Goal: Navigation & Orientation: Find specific page/section

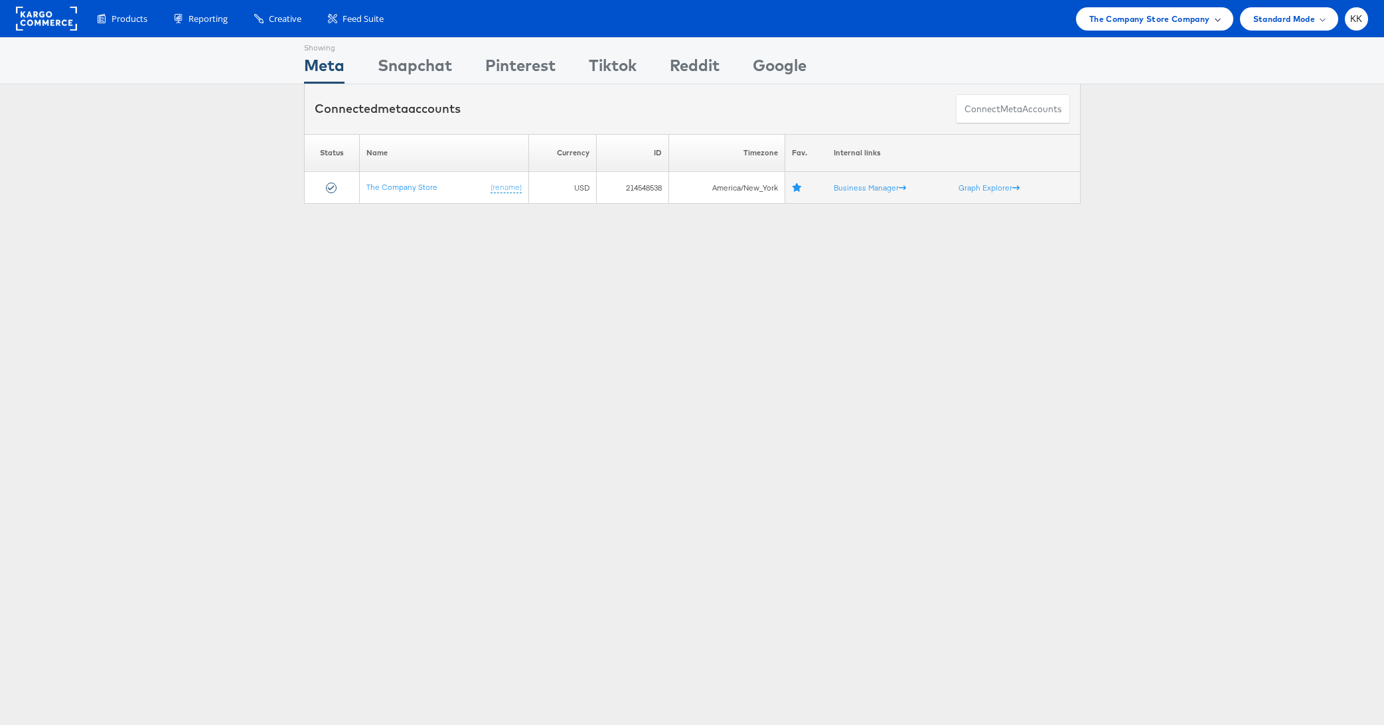
click at [1148, 17] on span "The Company Store Company" at bounding box center [1149, 19] width 121 height 14
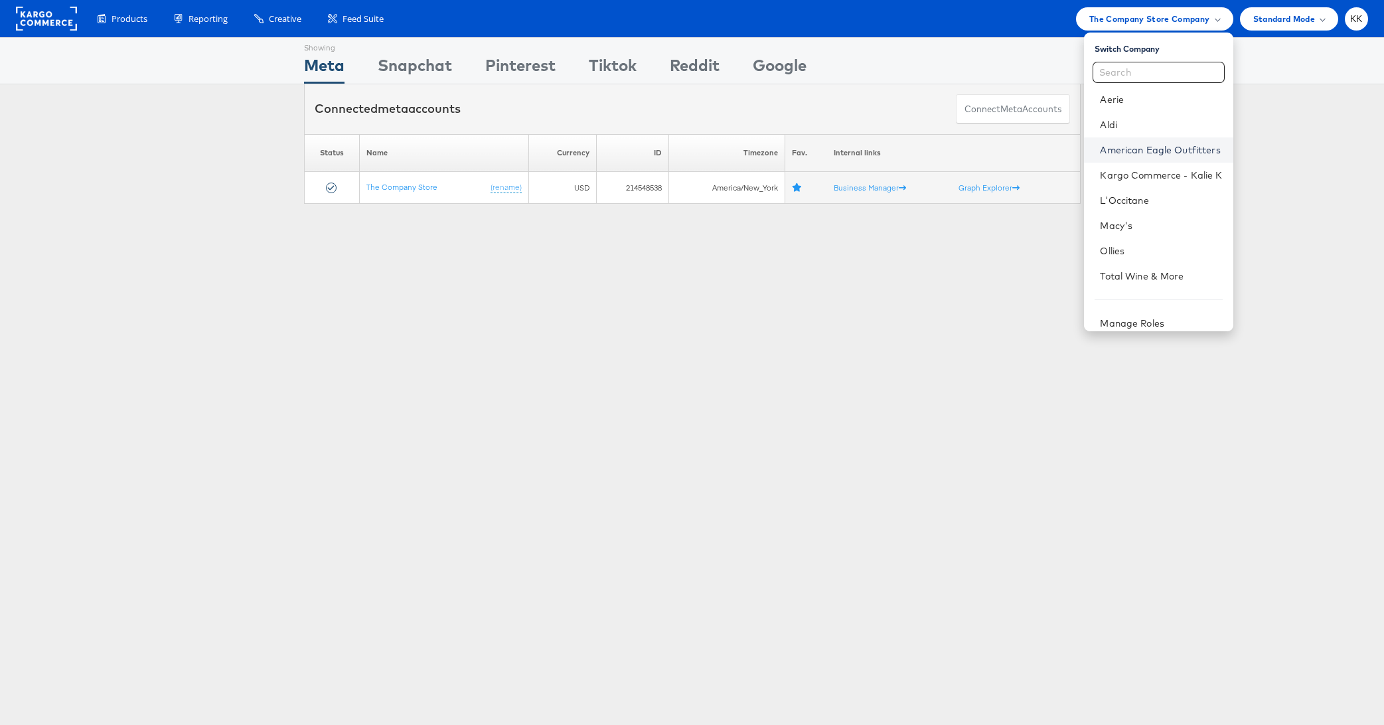
click at [1157, 148] on link "American Eagle Outfitters" at bounding box center [1161, 149] width 122 height 13
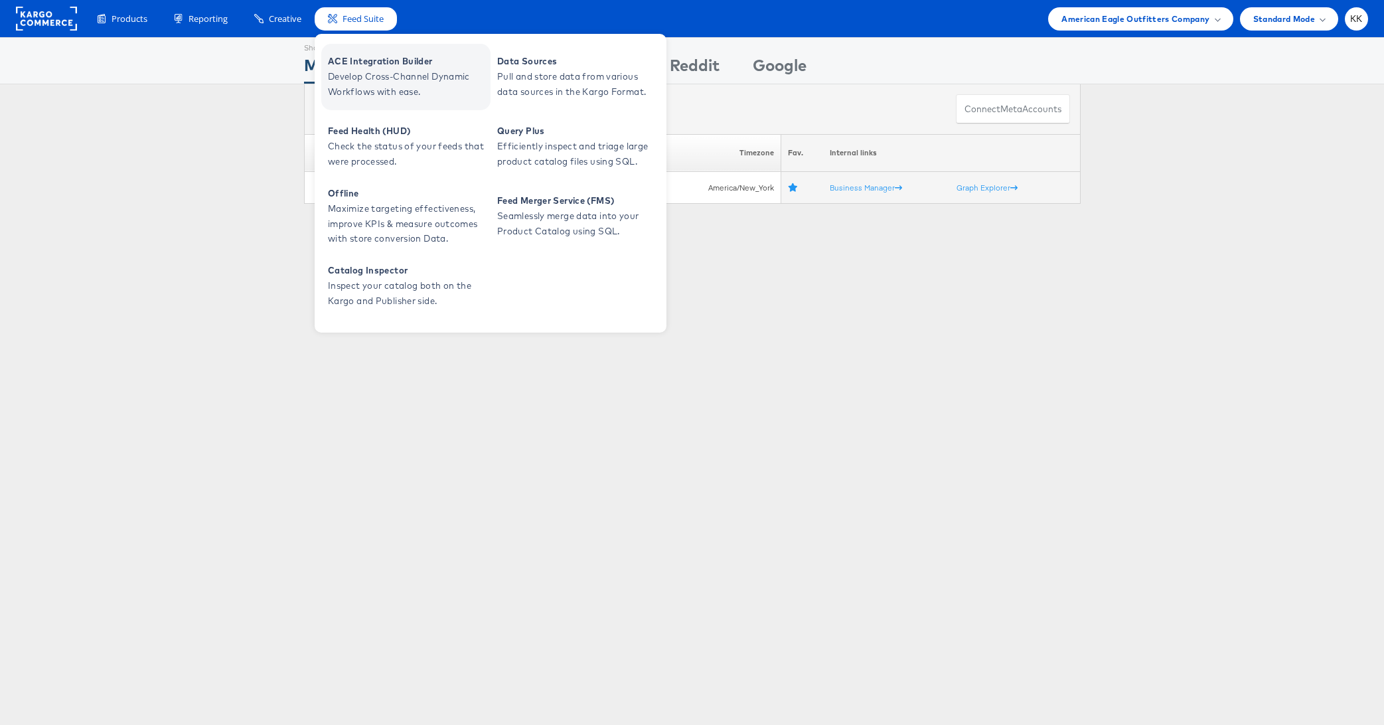
click at [372, 67] on span "ACE Integration Builder" at bounding box center [407, 61] width 159 height 15
